Goal: Task Accomplishment & Management: Use online tool/utility

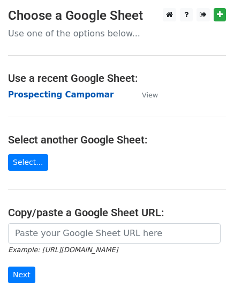
click at [75, 96] on strong "Prospecting Campomar" at bounding box center [60, 95] width 105 height 10
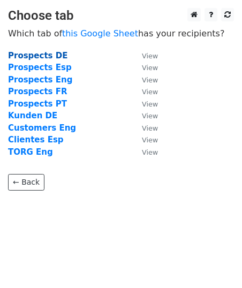
click at [50, 55] on strong "Prospects DE" at bounding box center [37, 56] width 59 height 10
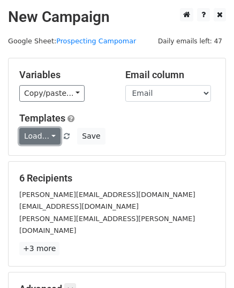
click at [45, 132] on link "Load..." at bounding box center [39, 136] width 41 height 17
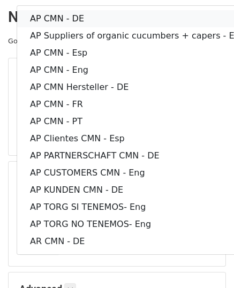
click at [118, 20] on link "AP CMN - DE" at bounding box center [137, 18] width 241 height 17
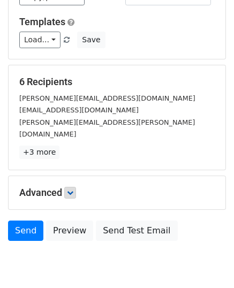
scroll to position [107, 0]
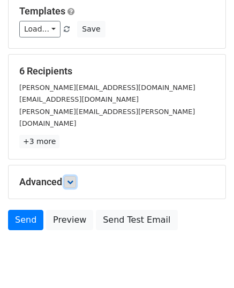
click at [70, 179] on icon at bounding box center [70, 182] width 6 height 6
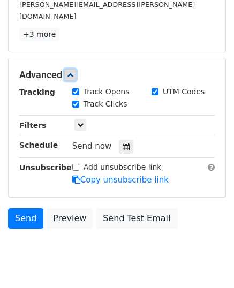
scroll to position [231, 0]
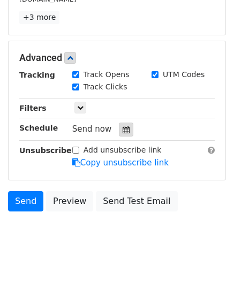
click at [124, 122] on div at bounding box center [126, 129] width 14 height 14
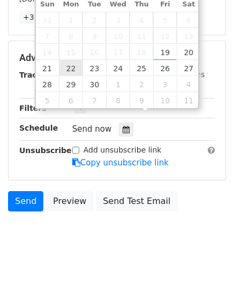
type input "[DATE] 12:00"
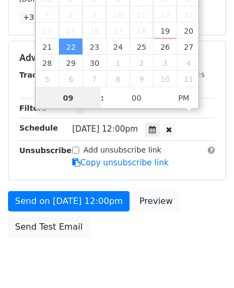
type input "09"
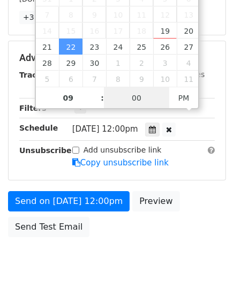
type input "[DATE] 21:00"
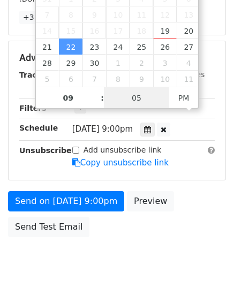
type input "05"
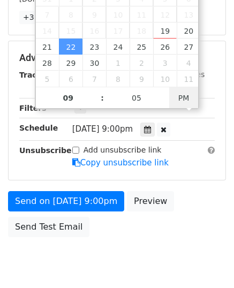
type input "[DATE] 09:05"
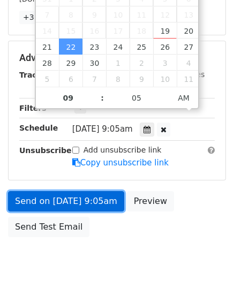
click at [101, 191] on link "Send on [DATE] 9:05am" at bounding box center [66, 201] width 116 height 20
